Goal: Task Accomplishment & Management: Complete application form

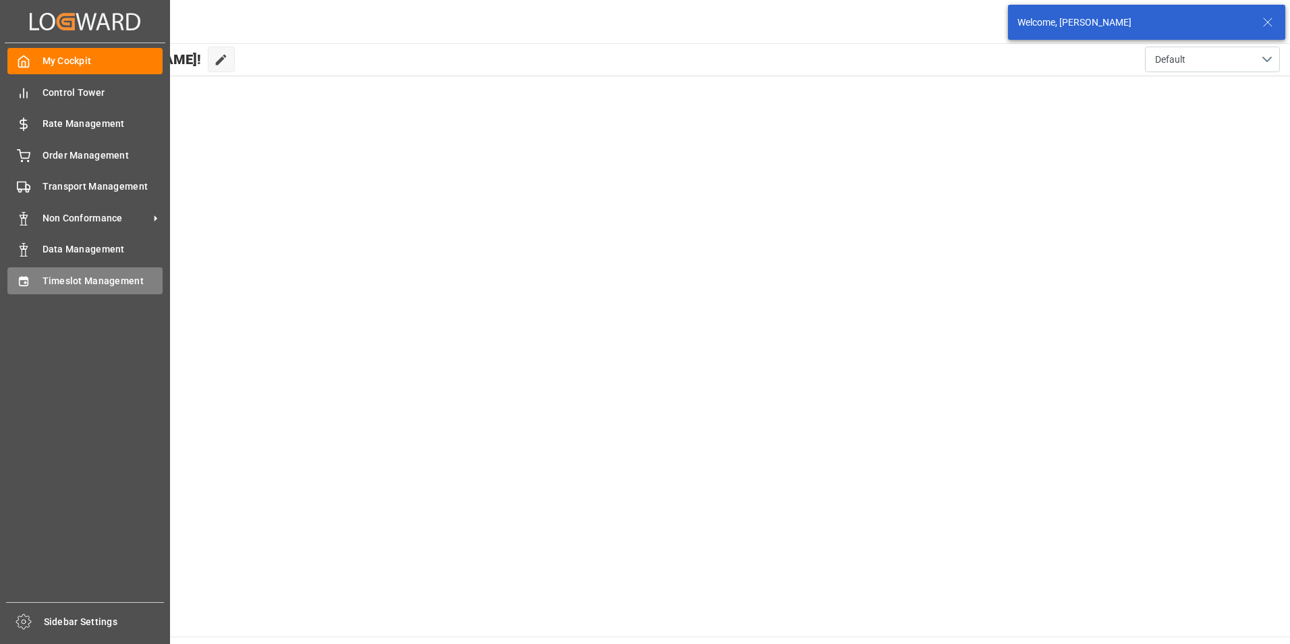
click at [56, 275] on span "Timeslot Management" at bounding box center [102, 281] width 121 height 14
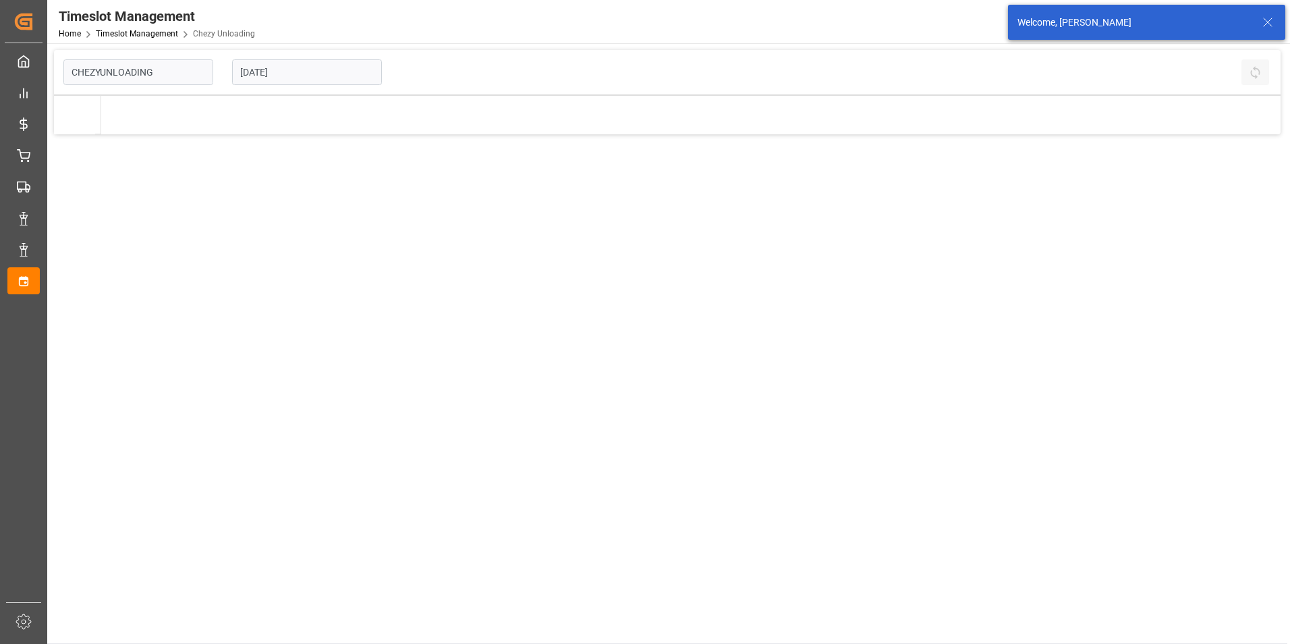
type input "Chezy Unloading"
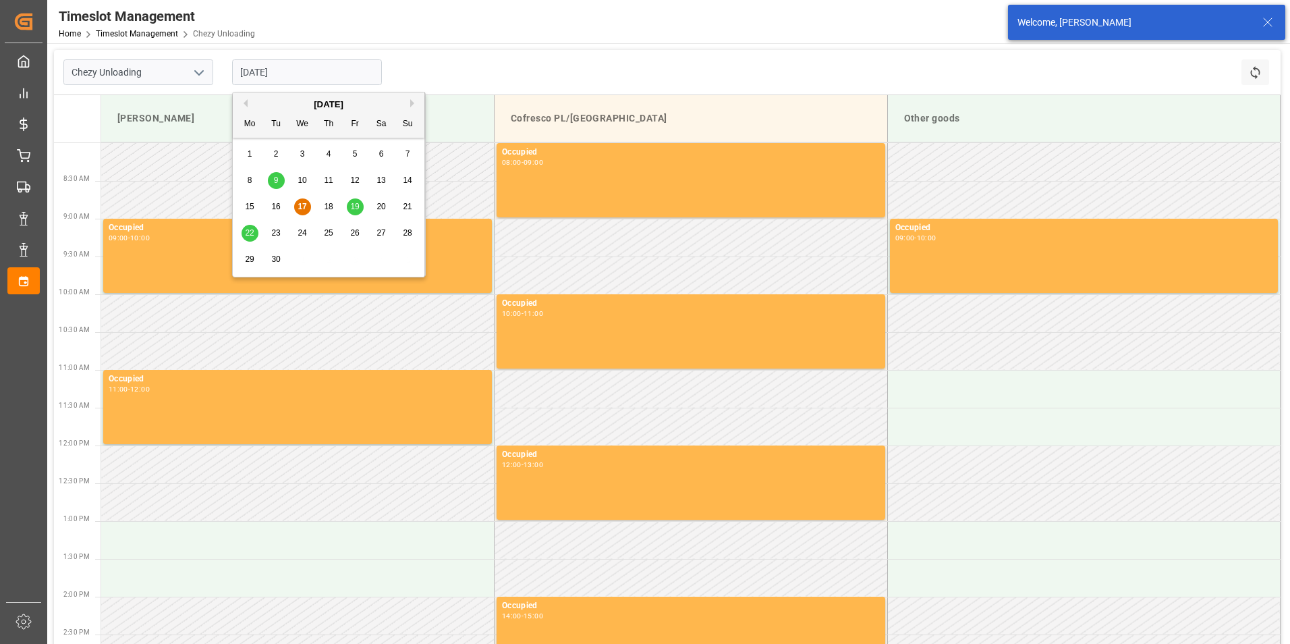
click at [335, 78] on input "[DATE]" at bounding box center [307, 72] width 150 height 26
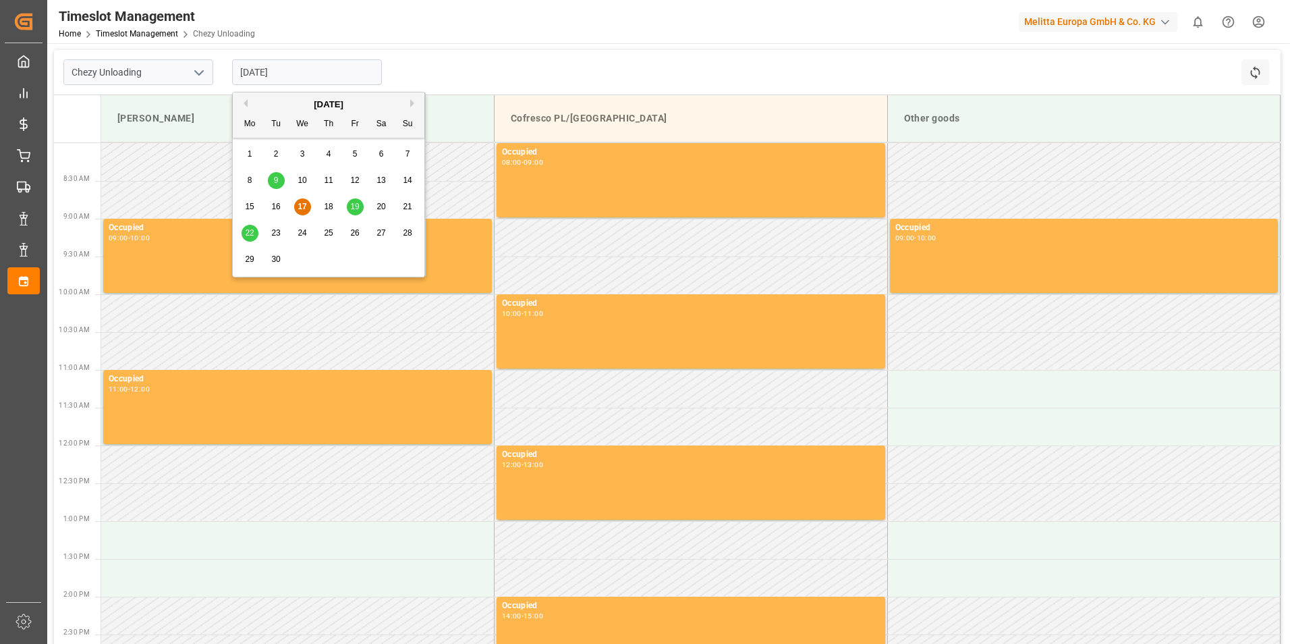
click at [352, 205] on span "19" at bounding box center [354, 206] width 9 height 9
type input "[DATE]"
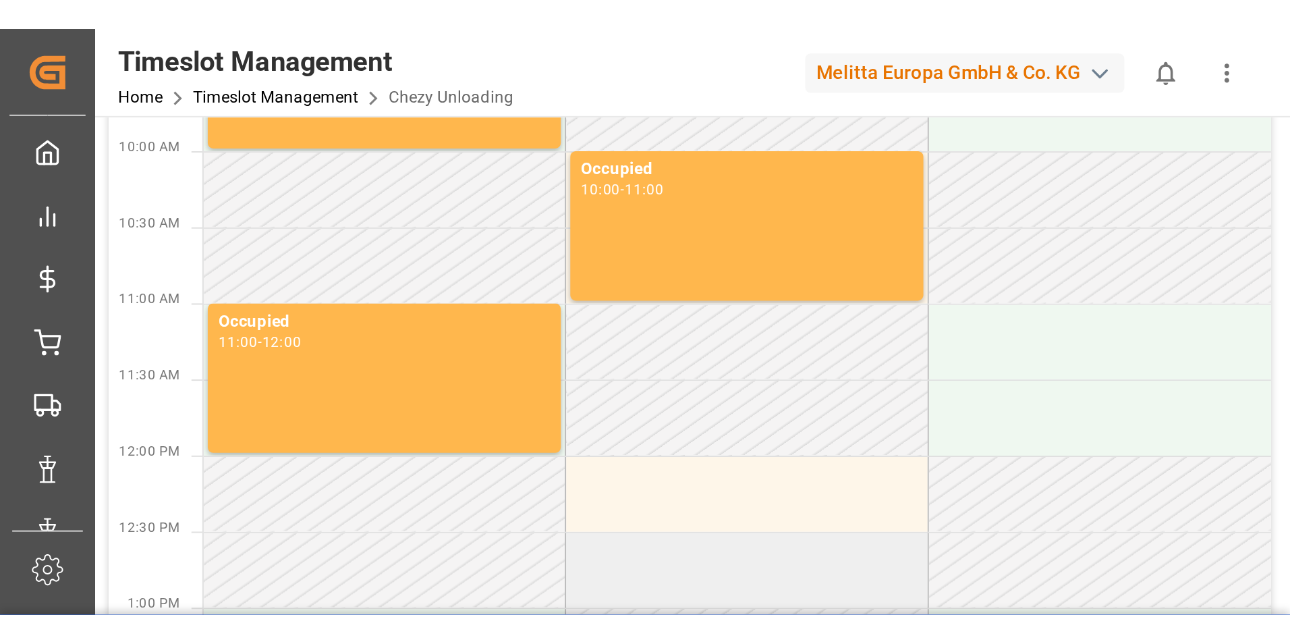
scroll to position [337, 0]
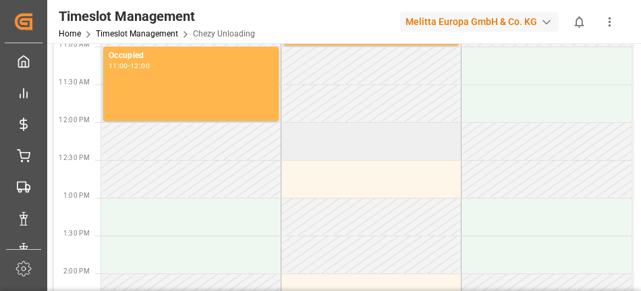
click at [333, 132] on td at bounding box center [371, 141] width 180 height 38
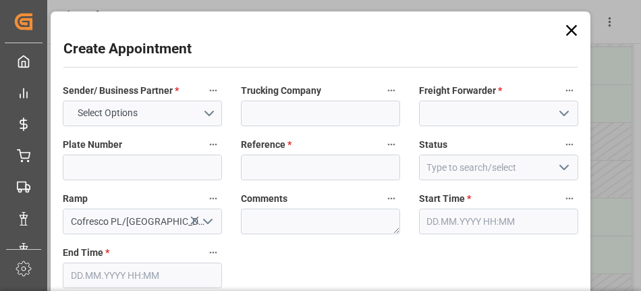
type input "[DATE] 12:00"
type input "[DATE] 13:00"
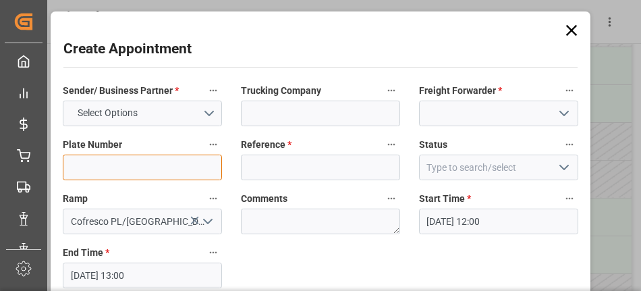
drag, startPoint x: 82, startPoint y: 167, endPoint x: 144, endPoint y: 134, distance: 70.0
click at [82, 167] on input at bounding box center [142, 167] width 159 height 26
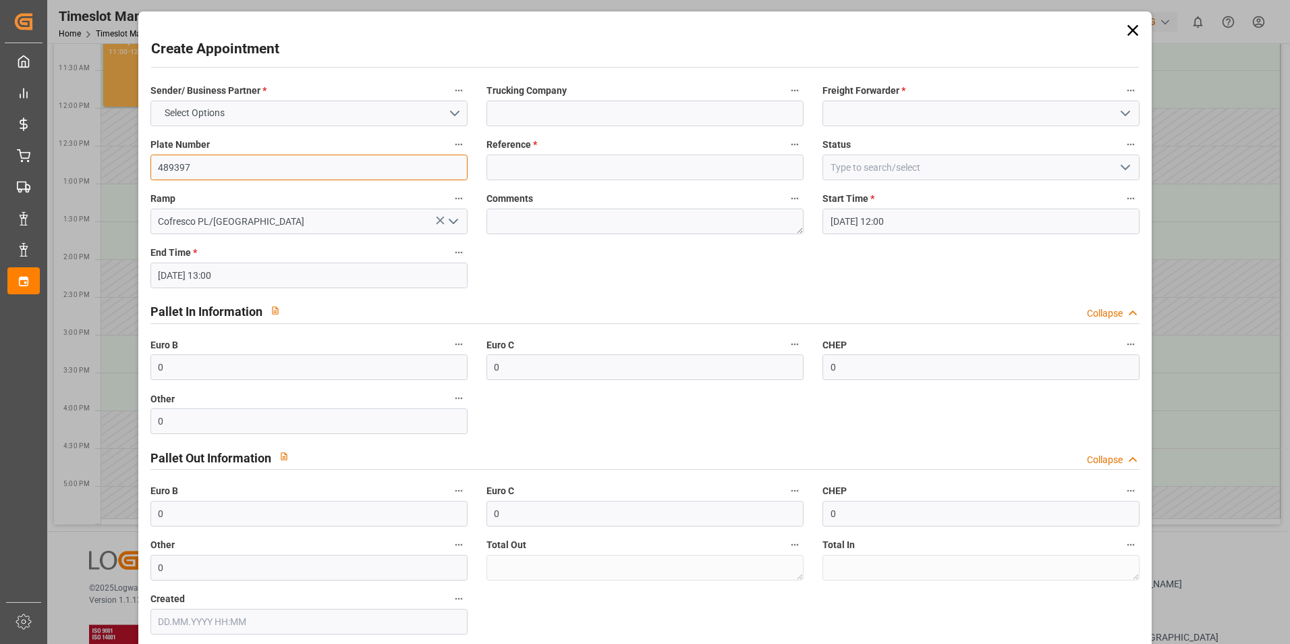
type input "489397"
click at [453, 220] on icon "open menu" at bounding box center [453, 221] width 16 height 16
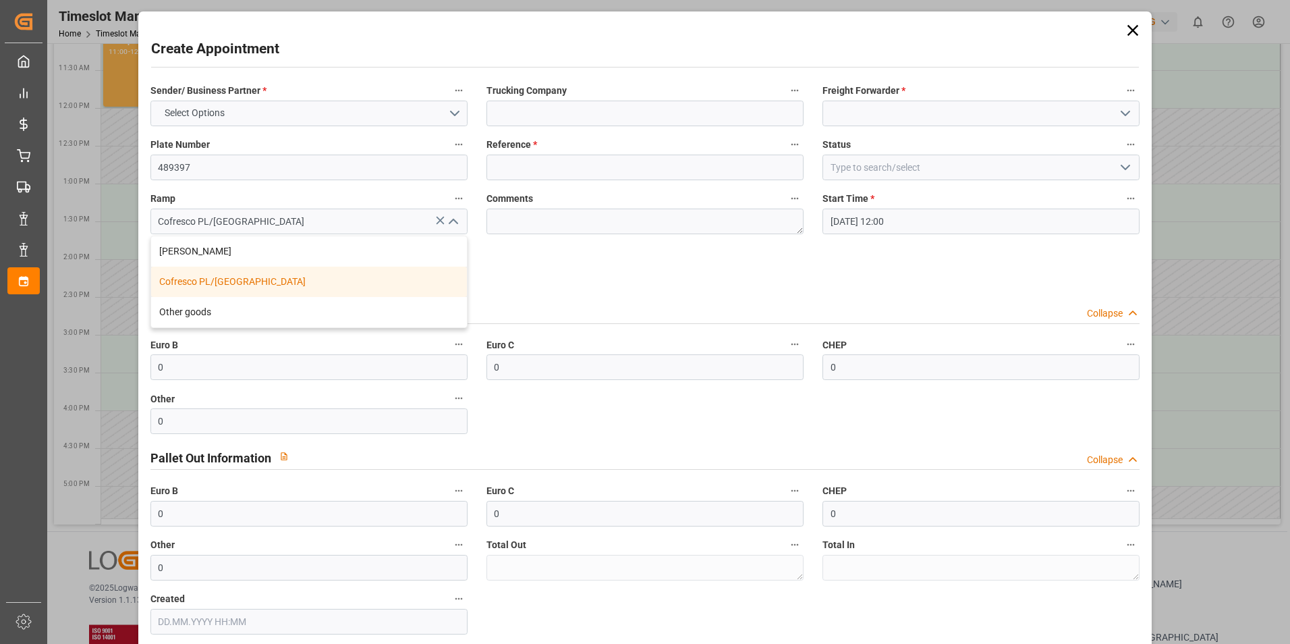
click at [233, 283] on div "Cofresco PL/[GEOGRAPHIC_DATA]" at bounding box center [309, 281] width 316 height 30
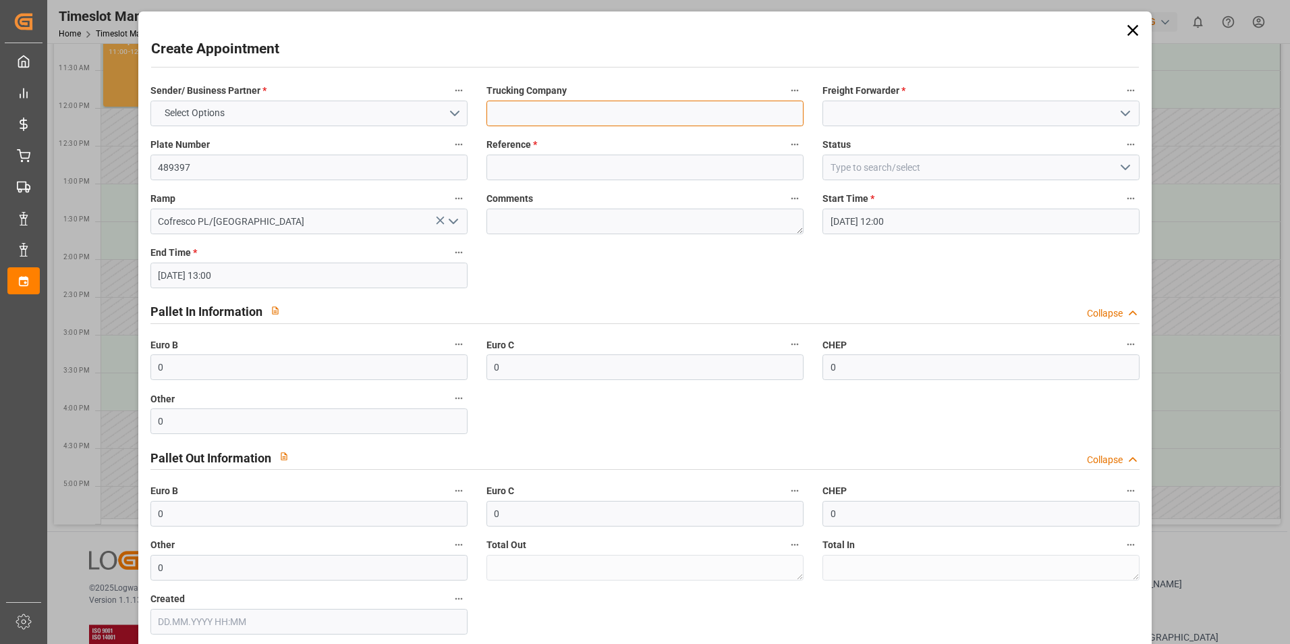
click at [628, 110] on input at bounding box center [644, 114] width 317 height 26
type input "Everest Logistics"
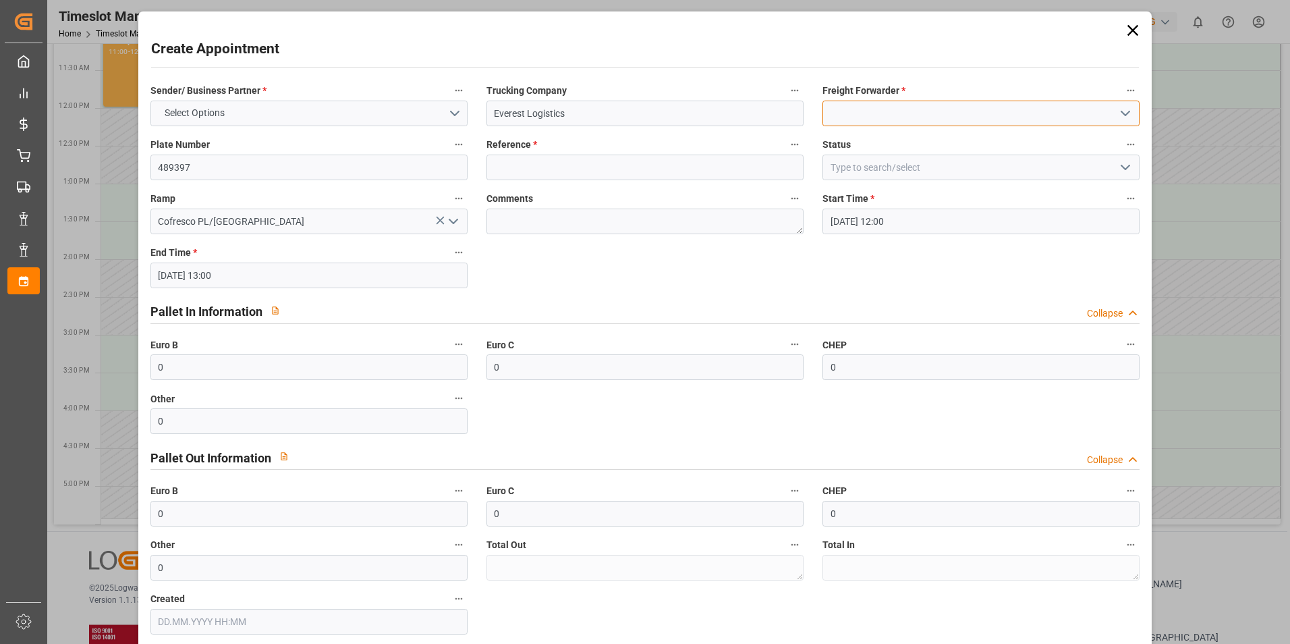
click at [872, 114] on input at bounding box center [980, 114] width 317 height 26
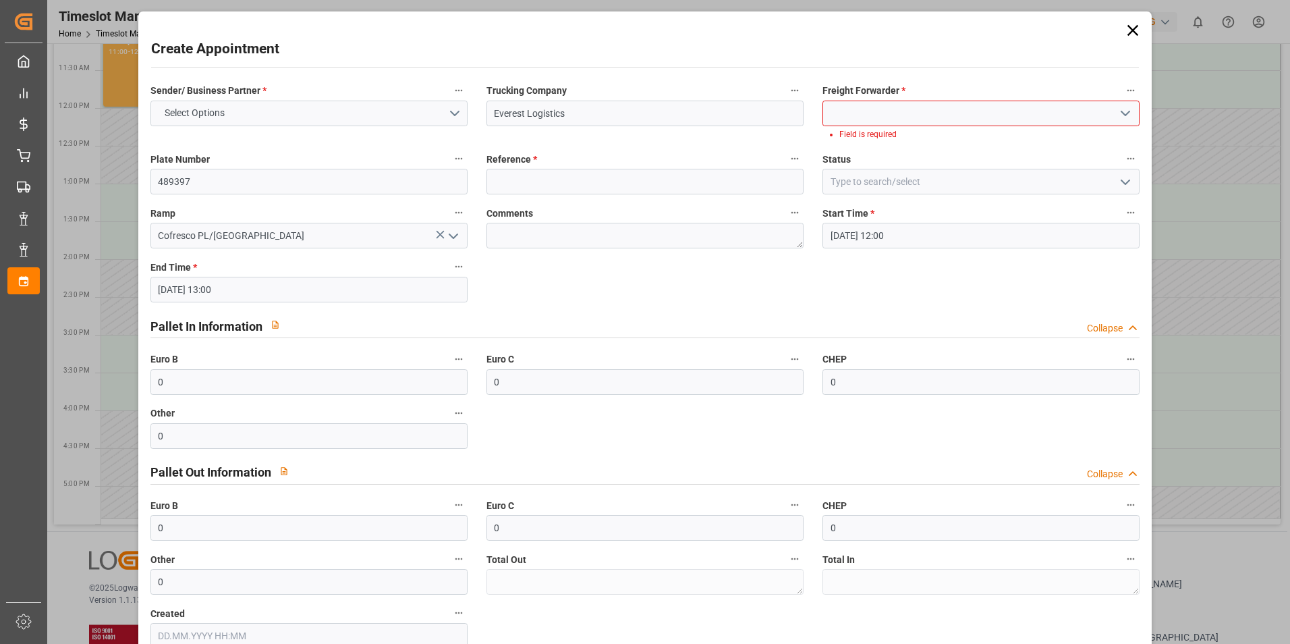
click at [1120, 112] on icon "open menu" at bounding box center [1125, 113] width 16 height 16
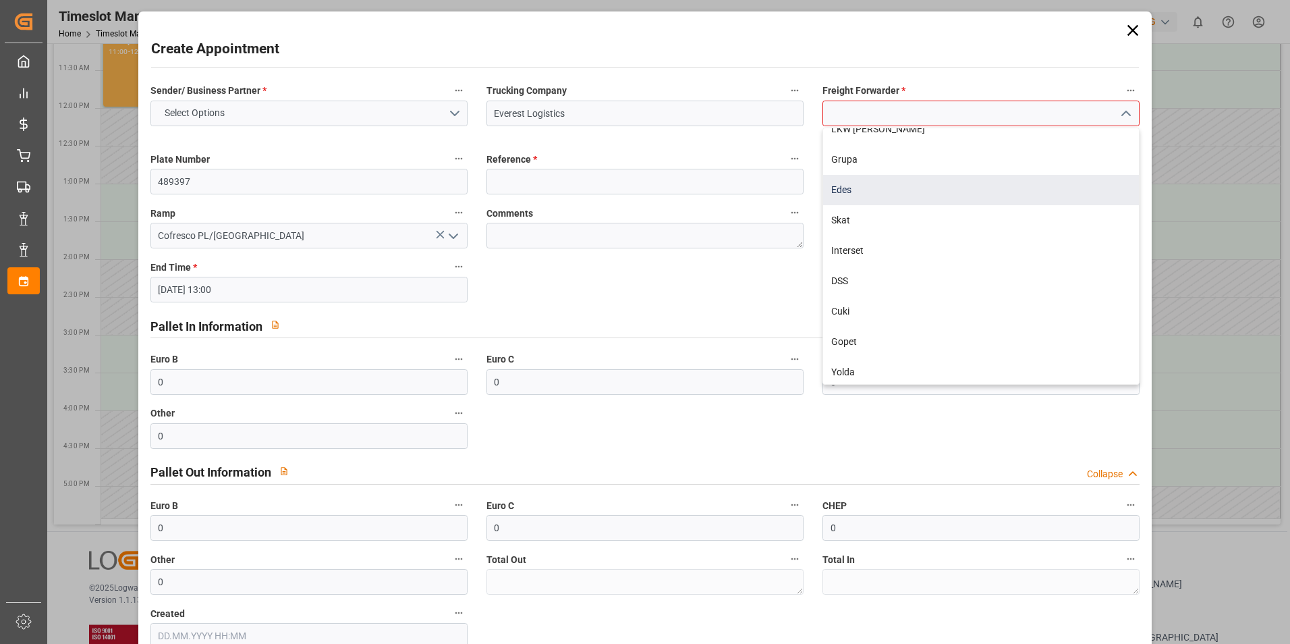
scroll to position [0, 0]
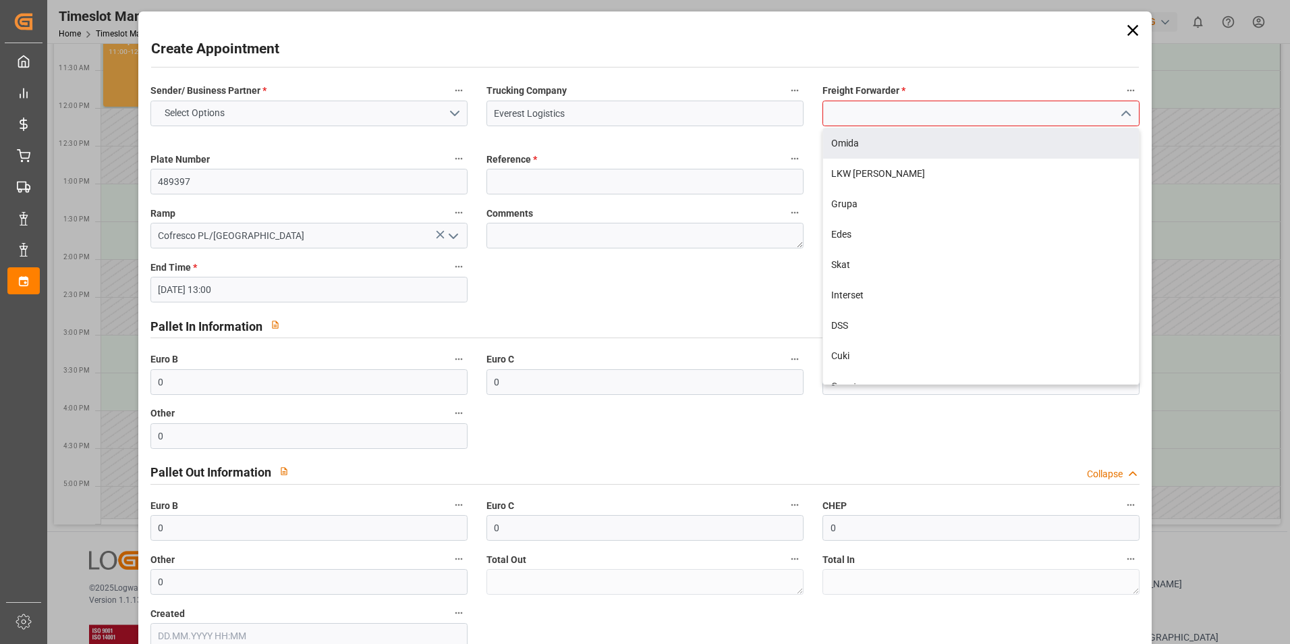
click at [880, 109] on input at bounding box center [980, 114] width 317 height 26
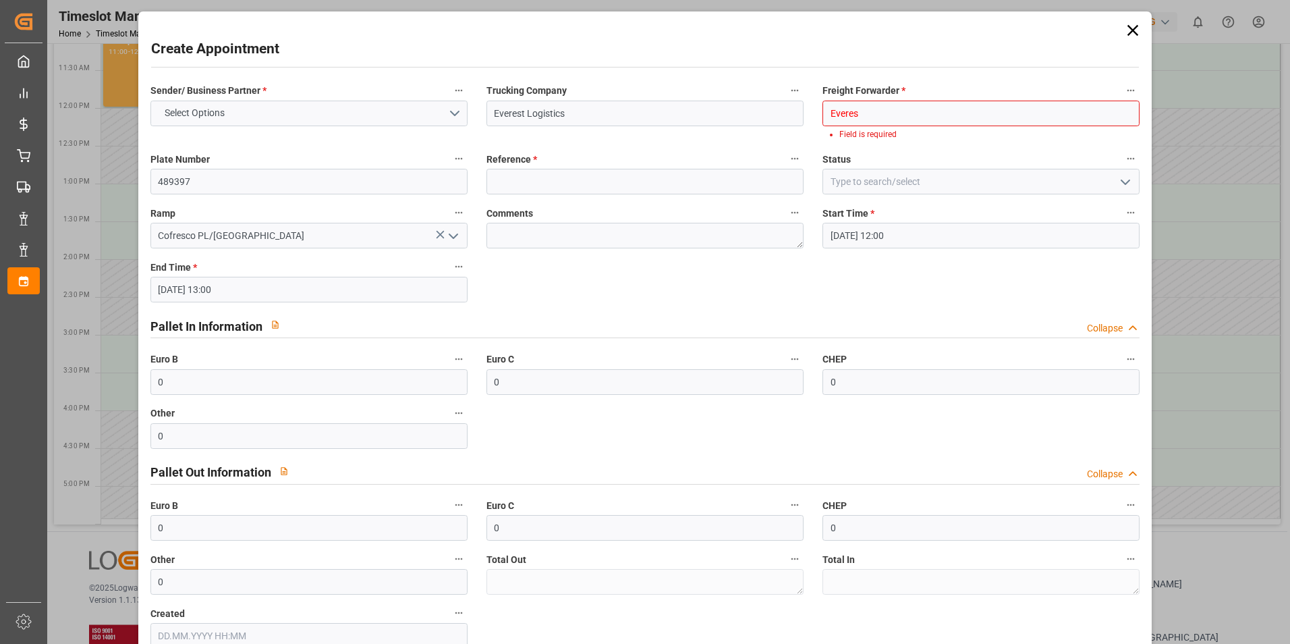
type input "Everest"
click at [1123, 115] on input "Everest" at bounding box center [980, 114] width 317 height 26
drag, startPoint x: 985, startPoint y: 109, endPoint x: 601, endPoint y: 117, distance: 383.9
click at [604, 117] on div "Sender/ Business Partner * Select Options Trucking Company Everest Logistics Fr…" at bounding box center [645, 365] width 1008 height 577
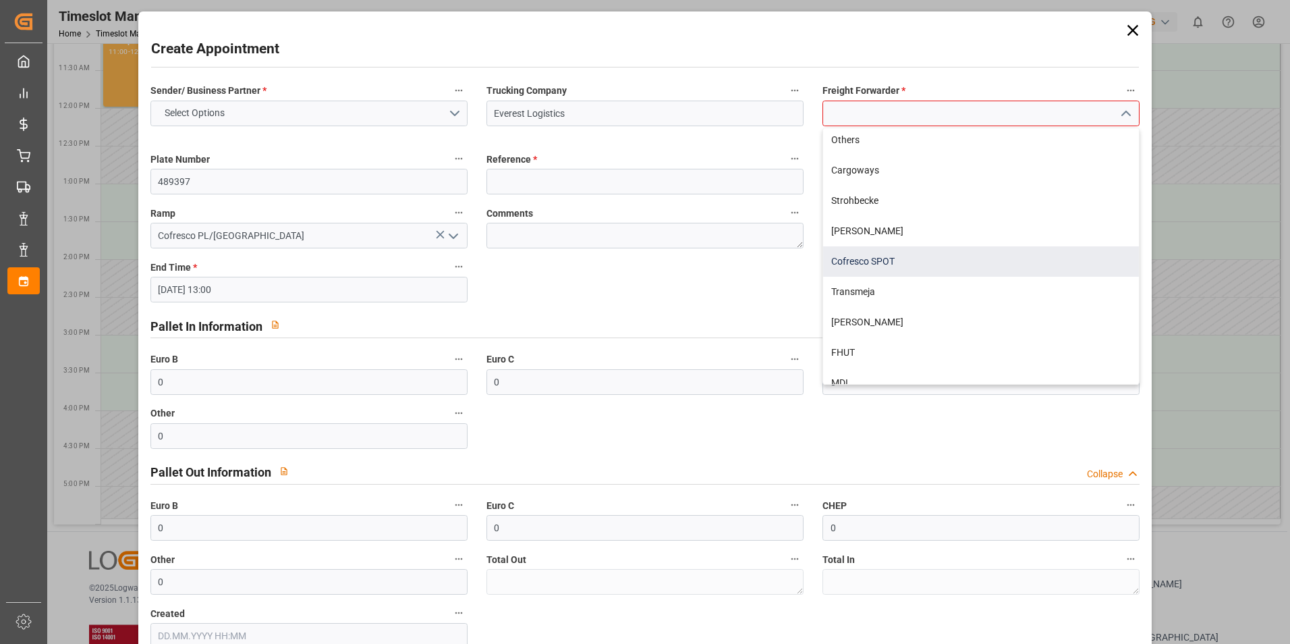
click at [944, 264] on div "Cofresco SPOT" at bounding box center [981, 261] width 316 height 30
type input "Cofresco SPOT"
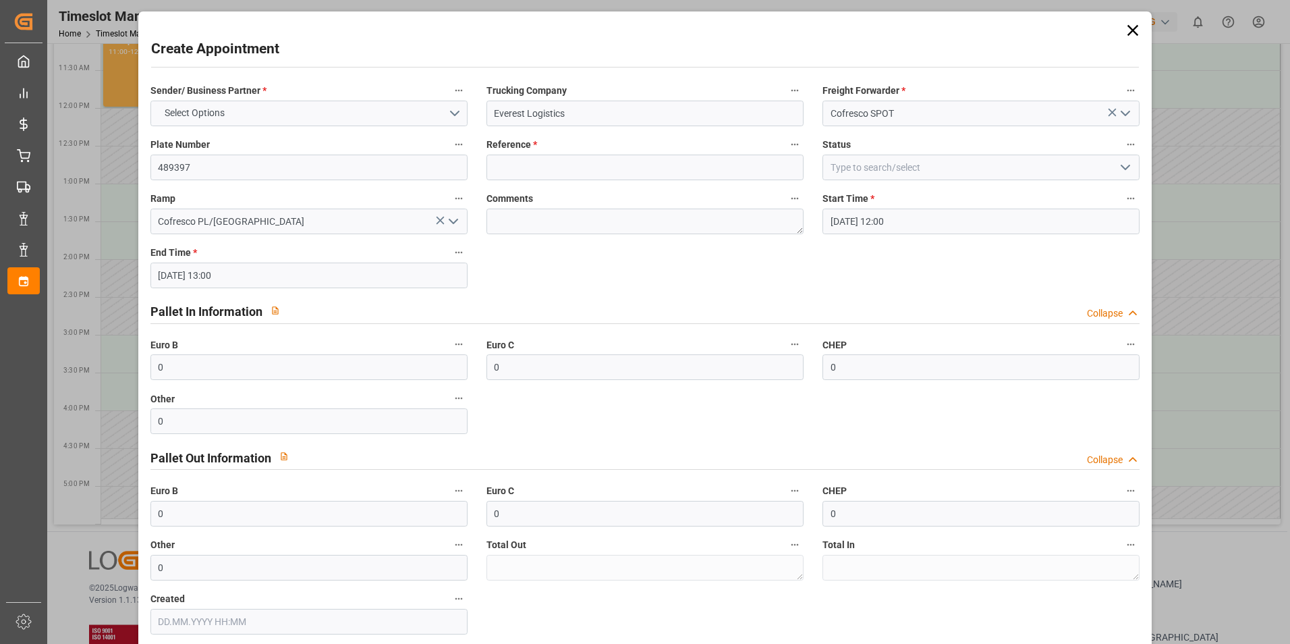
click at [1117, 166] on icon "open menu" at bounding box center [1125, 167] width 16 height 16
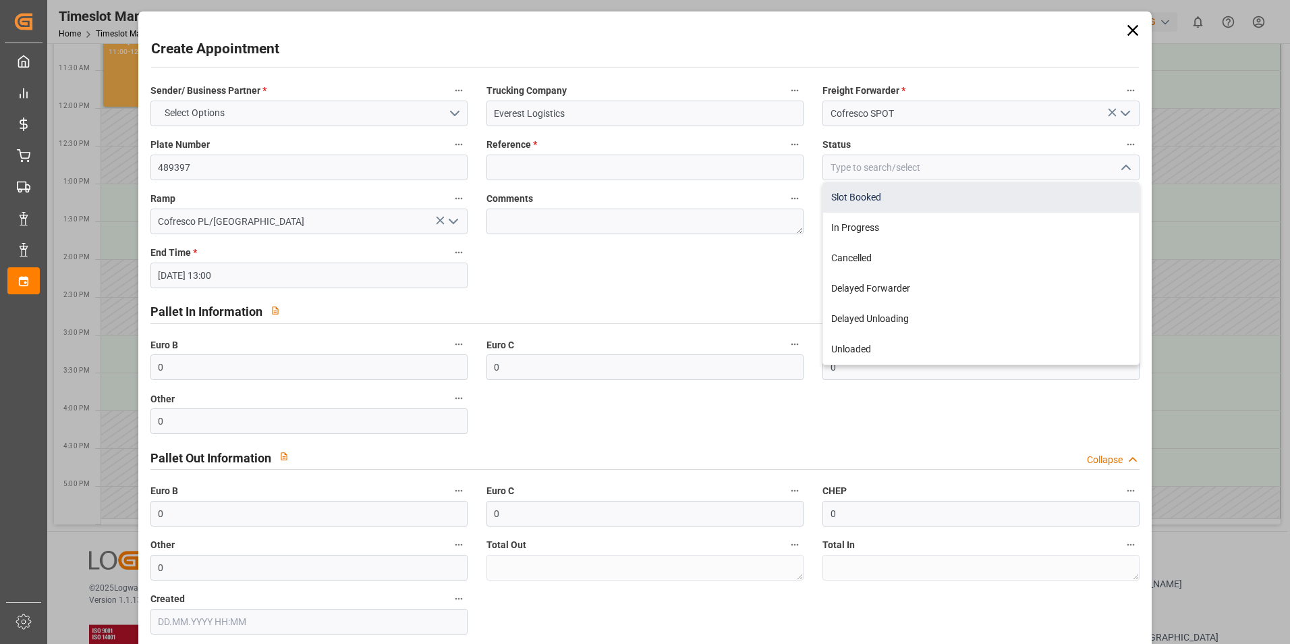
click at [899, 198] on div "Slot Booked" at bounding box center [981, 197] width 316 height 30
type input "Slot Booked"
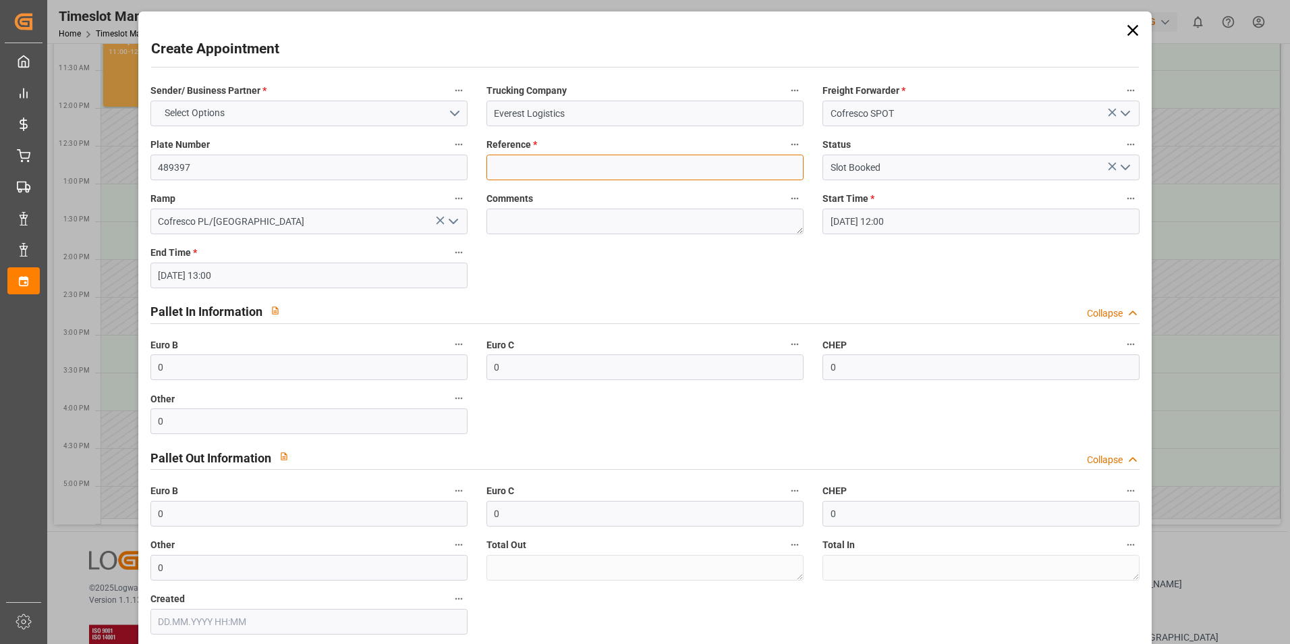
click at [518, 170] on input at bounding box center [644, 167] width 317 height 26
type input "489397"
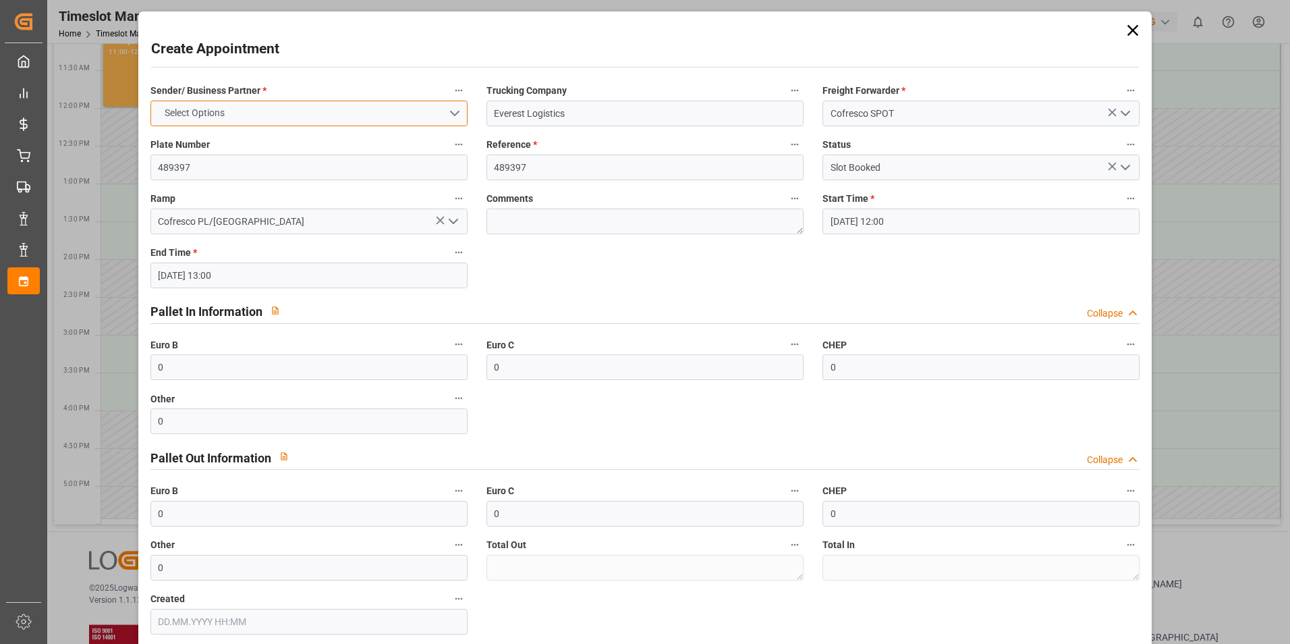
click at [446, 112] on button "Select Options" at bounding box center [308, 114] width 317 height 26
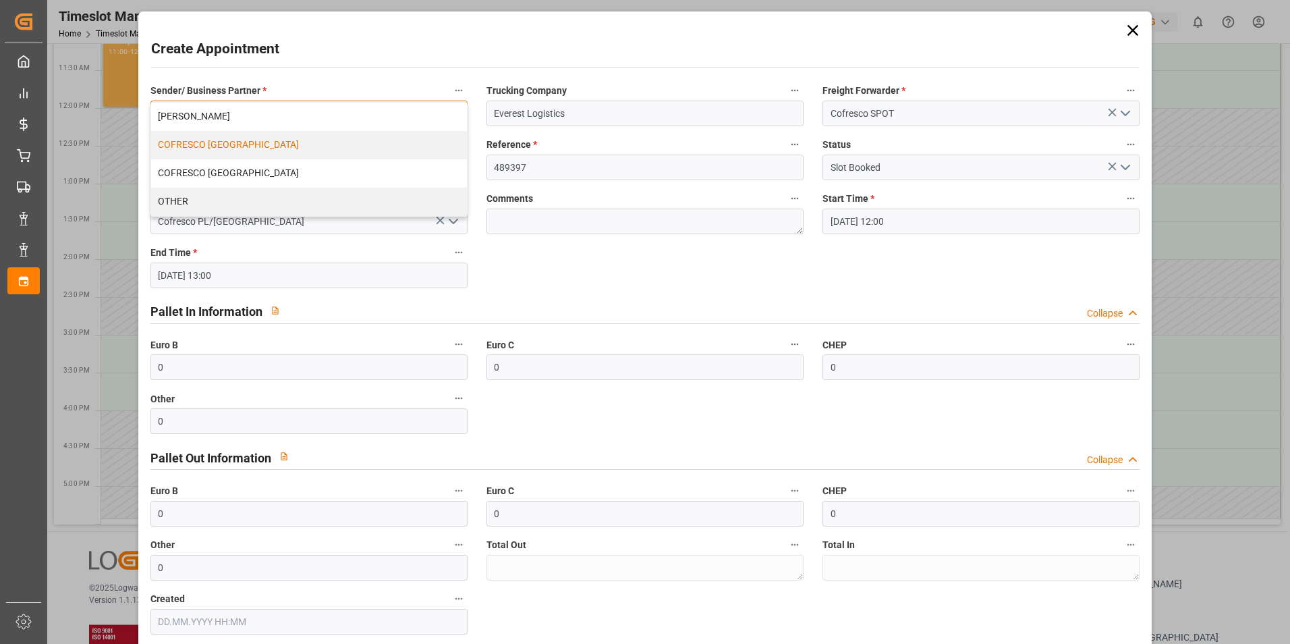
click at [269, 144] on div "COFRESCO [GEOGRAPHIC_DATA]" at bounding box center [309, 145] width 316 height 28
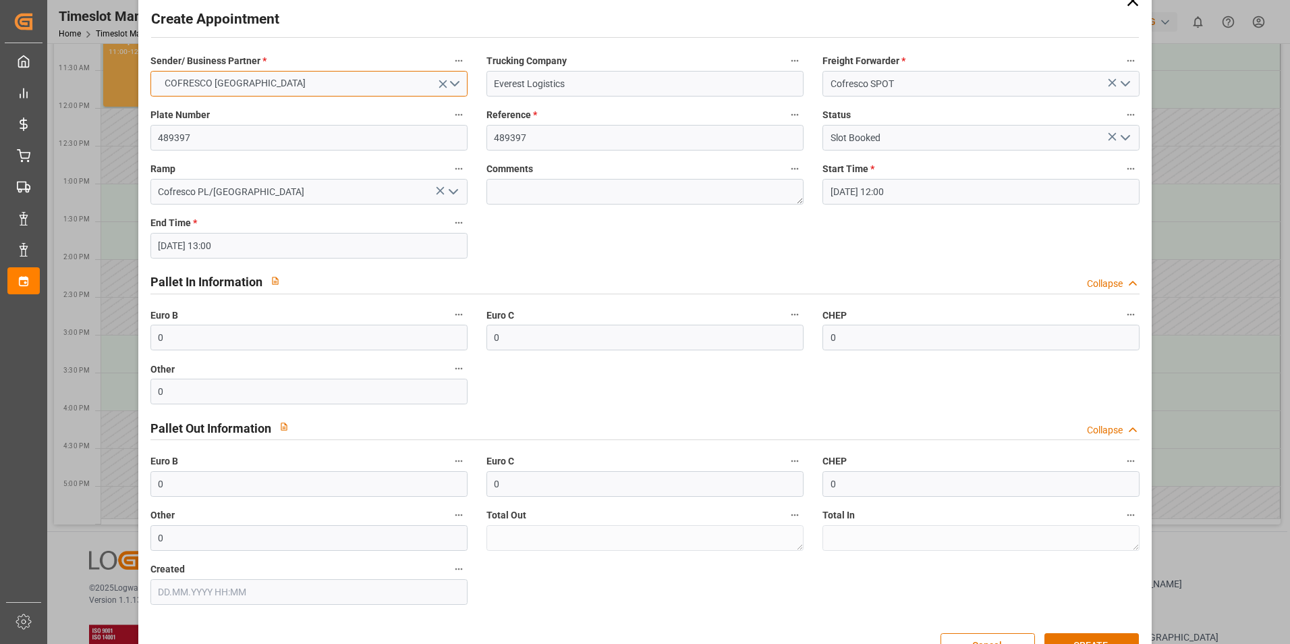
scroll to position [69, 0]
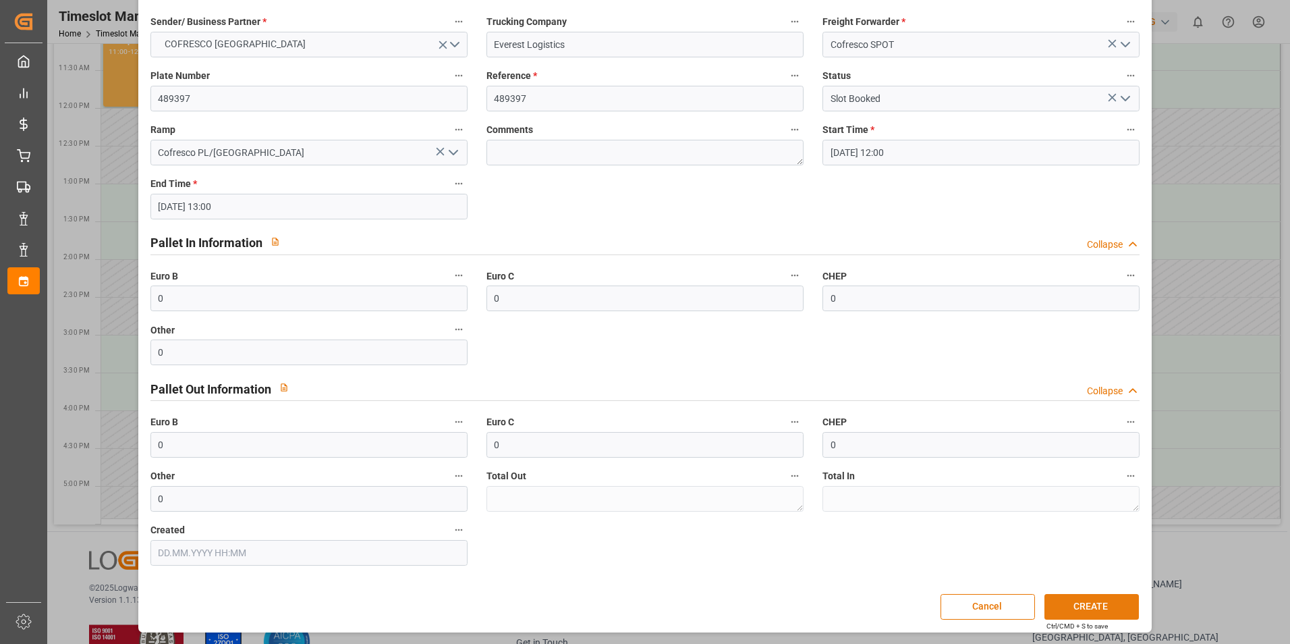
click at [1075, 603] on button "CREATE" at bounding box center [1091, 607] width 94 height 26
